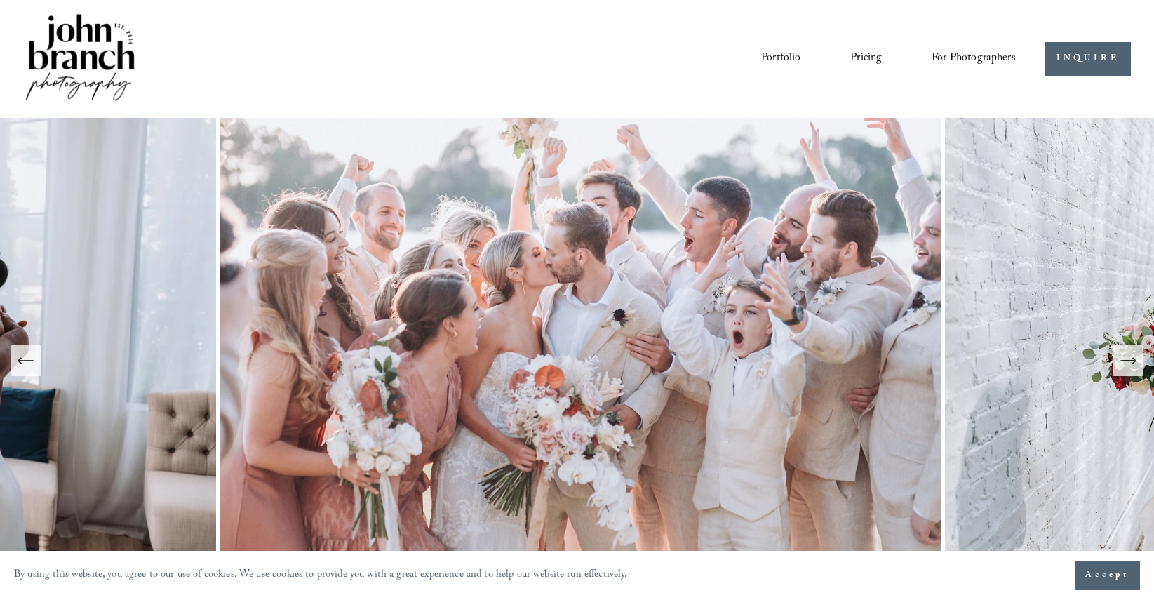
click at [0, 0] on span "Presets" at bounding box center [0, 0] width 0 height 0
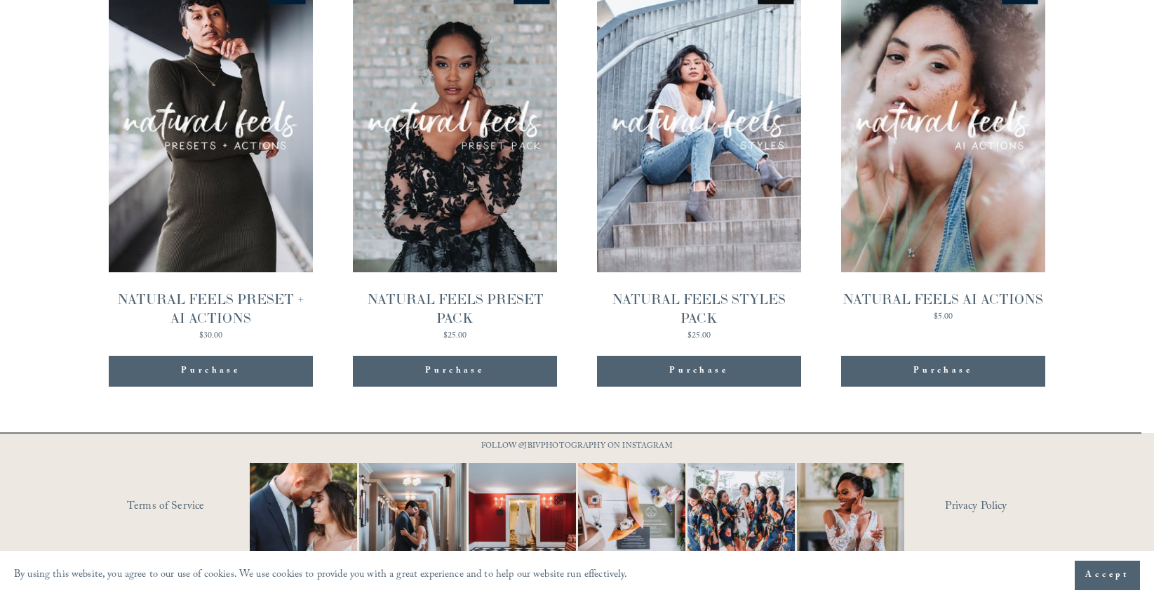
scroll to position [1534, 0]
drag, startPoint x: 1157, startPoint y: 21, endPoint x: 1121, endPoint y: 281, distance: 262.0
